Goal: Transaction & Acquisition: Book appointment/travel/reservation

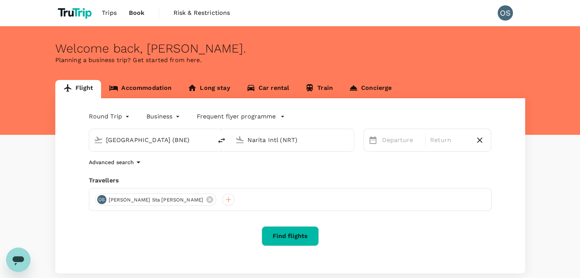
click at [108, 15] on span "Trips" at bounding box center [109, 12] width 15 height 9
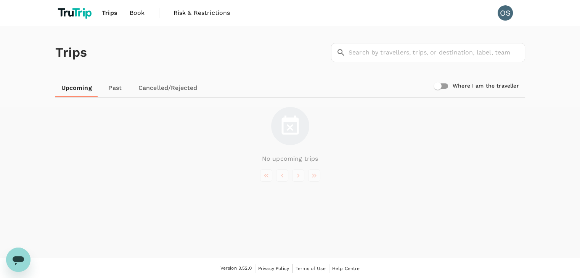
click at [105, 20] on link "Trips" at bounding box center [110, 13] width 28 height 26
click at [131, 11] on span "Book" at bounding box center [137, 12] width 15 height 9
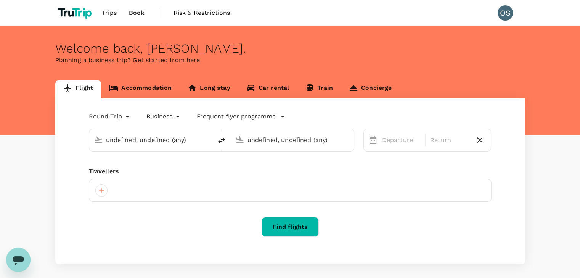
type input "[GEOGRAPHIC_DATA] (BNE)"
type input "Narita Intl (NRT)"
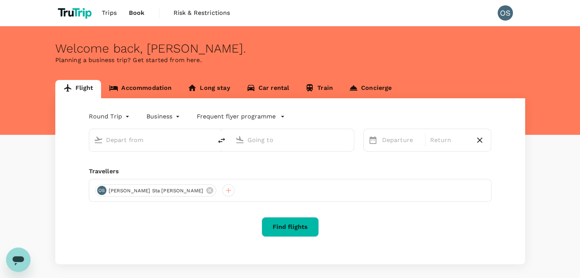
type input "[GEOGRAPHIC_DATA] (BNE)"
type input "Narita Intl (NRT)"
type input "[GEOGRAPHIC_DATA] (BNE)"
type input "Narita Intl (NRT)"
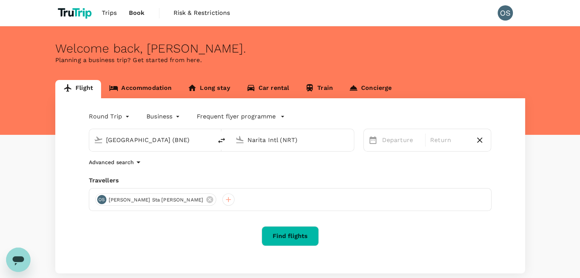
click at [161, 144] on input "[GEOGRAPHIC_DATA] (BNE)" at bounding box center [151, 140] width 90 height 12
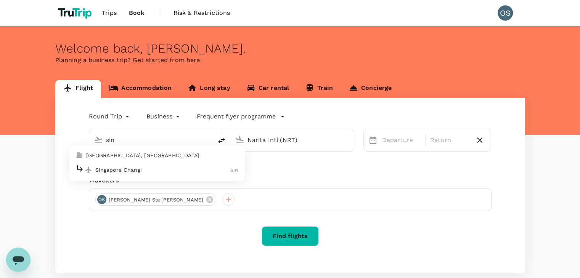
click at [158, 166] on p "Singapore Changi" at bounding box center [162, 170] width 135 height 8
type input "Singapore Changi (SIN)"
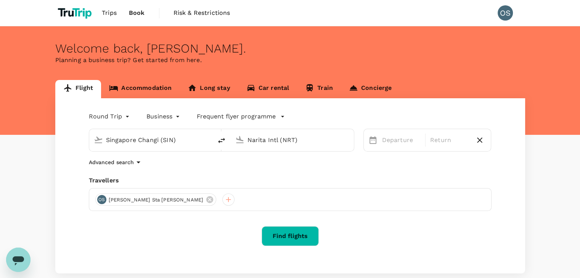
drag, startPoint x: 296, startPoint y: 131, endPoint x: 293, endPoint y: 137, distance: 6.5
click at [293, 137] on div "Narita Intl (NRT)" at bounding box center [296, 138] width 105 height 15
click at [293, 137] on input "Narita Intl (NRT)" at bounding box center [292, 140] width 90 height 12
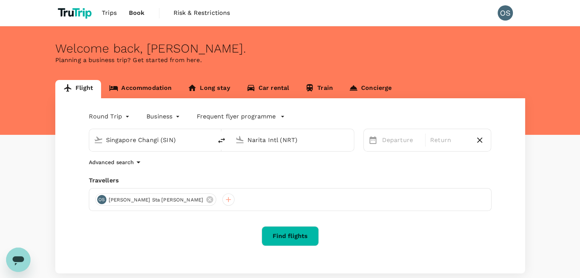
click at [293, 137] on input "Narita Intl (NRT)" at bounding box center [292, 140] width 90 height 12
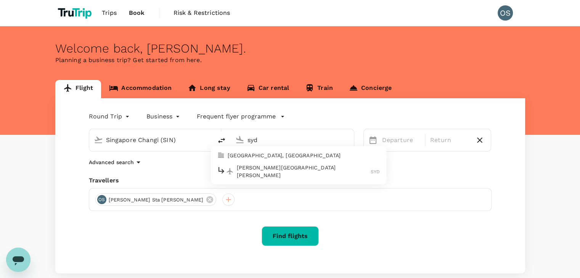
click at [275, 173] on p "[PERSON_NAME][GEOGRAPHIC_DATA][PERSON_NAME]" at bounding box center [304, 171] width 134 height 15
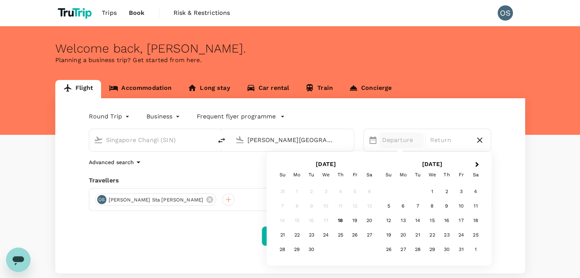
type input "[PERSON_NAME][GEOGRAPHIC_DATA][PERSON_NAME] (SYD)"
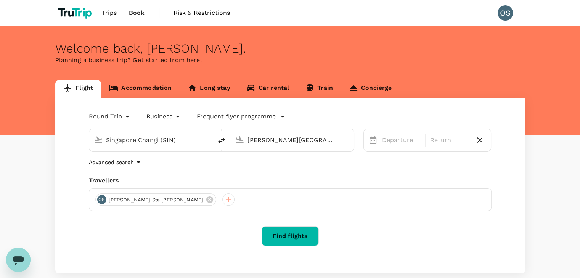
click at [215, 162] on div "Advanced search" at bounding box center [290, 162] width 402 height 9
click at [388, 144] on p "Departure" at bounding box center [401, 140] width 38 height 9
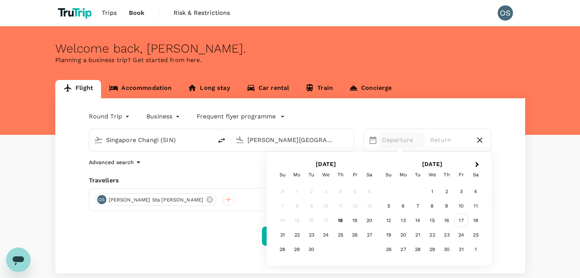
click at [463, 221] on div "17" at bounding box center [460, 221] width 14 height 14
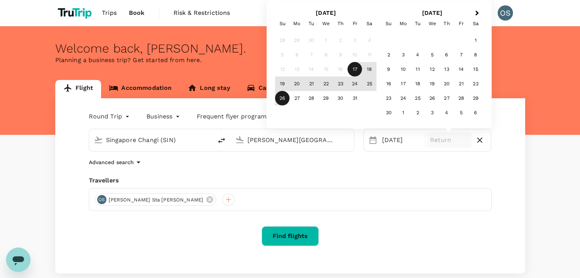
click at [282, 93] on div "26" at bounding box center [282, 98] width 14 height 14
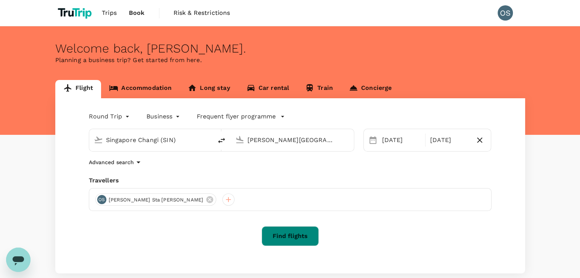
click at [284, 232] on button "Find flights" at bounding box center [289, 236] width 57 height 20
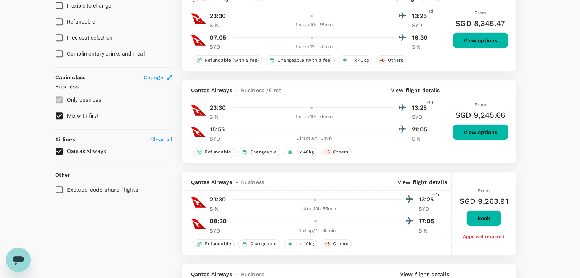
type input "1460"
checkbox input "false"
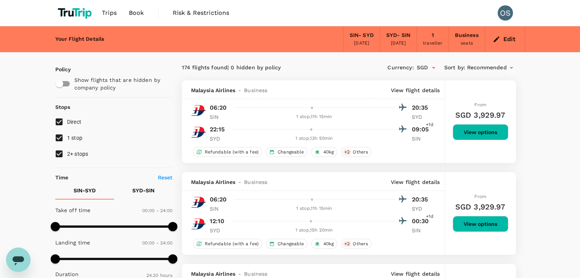
click at [488, 42] on div "Edit" at bounding box center [505, 39] width 40 height 26
click at [502, 42] on button "Edit" at bounding box center [504, 39] width 27 height 12
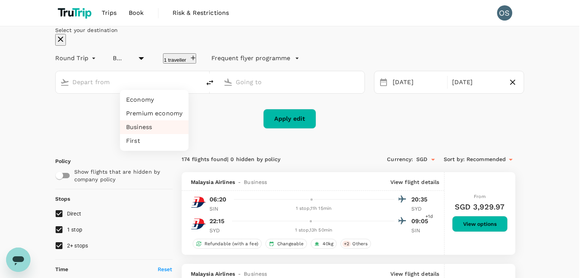
type input "Singapore Changi (SIN)"
type input "[PERSON_NAME][GEOGRAPHIC_DATA][PERSON_NAME] (SYD)"
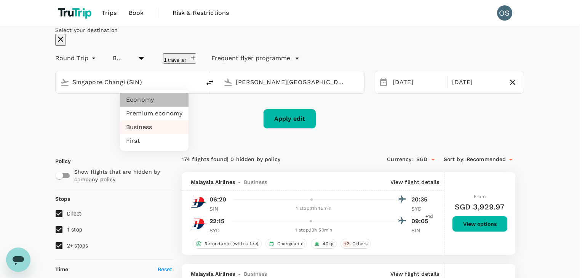
click at [148, 95] on li "Economy" at bounding box center [154, 100] width 69 height 14
type input "economy"
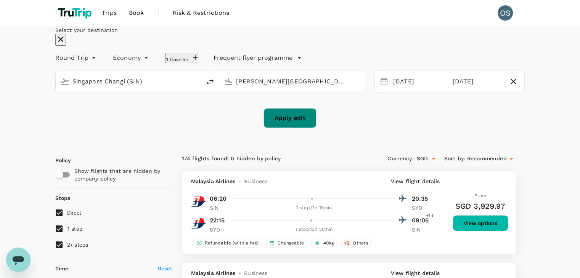
click at [285, 128] on button "Apply edit" at bounding box center [289, 118] width 53 height 20
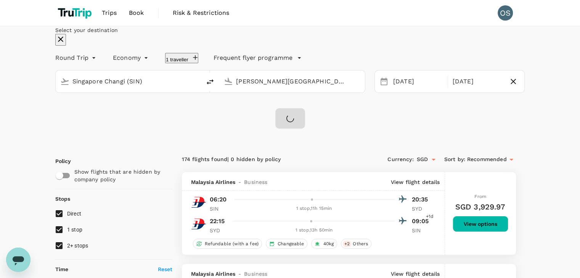
checkbox input "false"
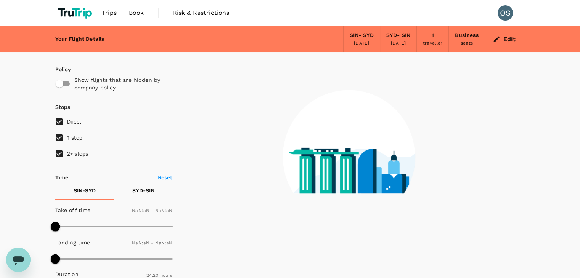
type input "1440"
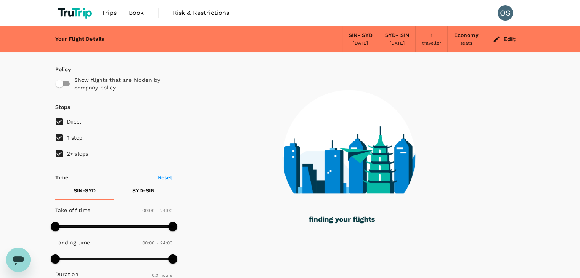
checkbox input "true"
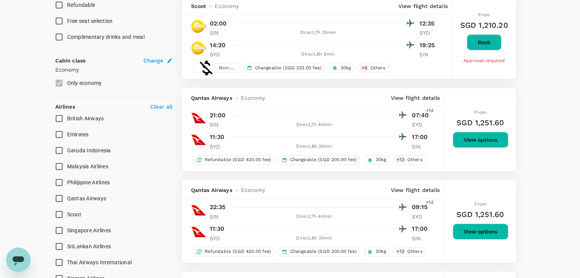
scroll to position [392, 0]
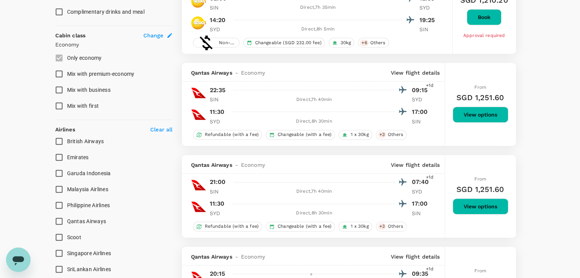
type input "1855"
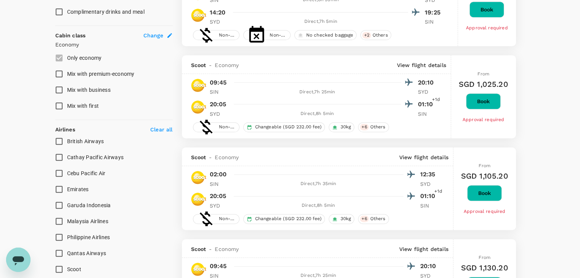
scroll to position [437, 0]
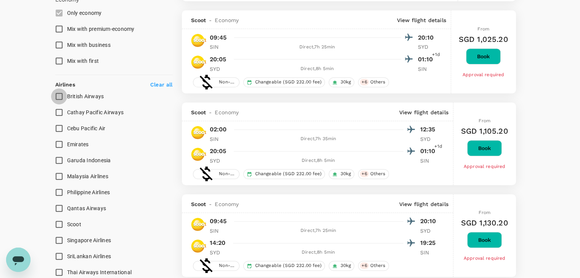
click at [62, 92] on input "British Airways" at bounding box center [59, 96] width 16 height 16
checkbox input "true"
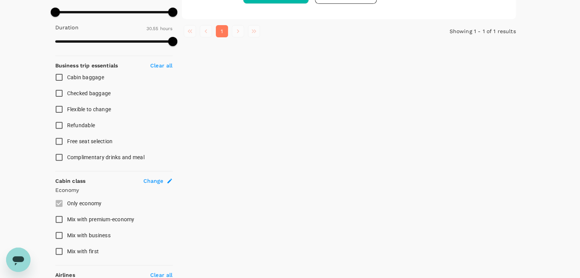
scroll to position [291, 0]
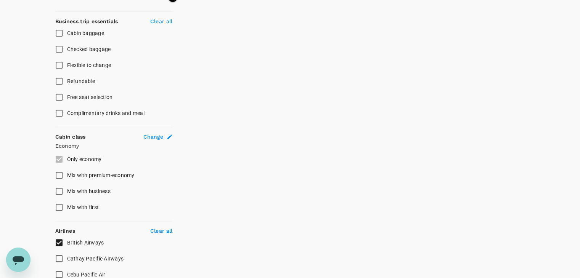
click at [59, 155] on label "Only economy" at bounding box center [108, 159] width 115 height 16
click at [57, 157] on label "Only economy" at bounding box center [108, 159] width 115 height 16
